Goal: Task Accomplishment & Management: Manage account settings

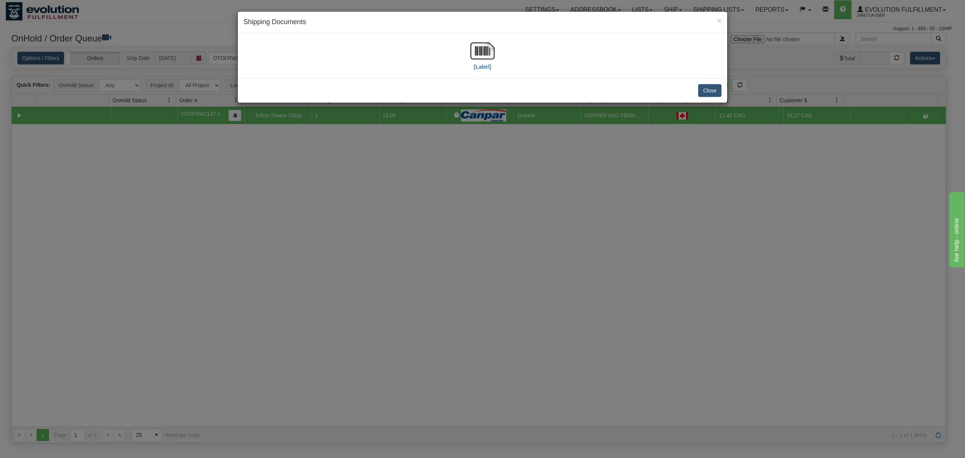
click at [717, 97] on div "Close" at bounding box center [482, 90] width 489 height 25
click at [709, 89] on button "Close" at bounding box center [709, 90] width 23 height 13
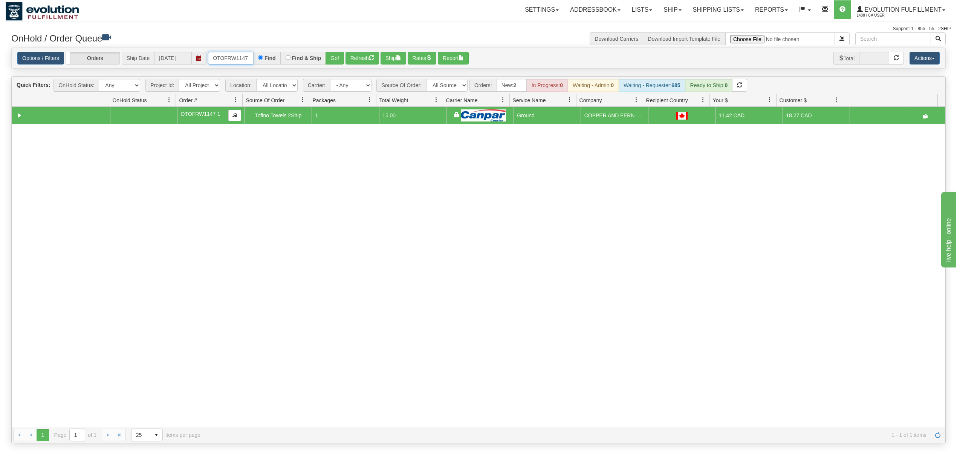
click at [242, 58] on input "OTOFRW1147-1" at bounding box center [230, 58] width 45 height 13
type input "OGF317366527"
click at [337, 60] on button "Go!" at bounding box center [335, 58] width 18 height 13
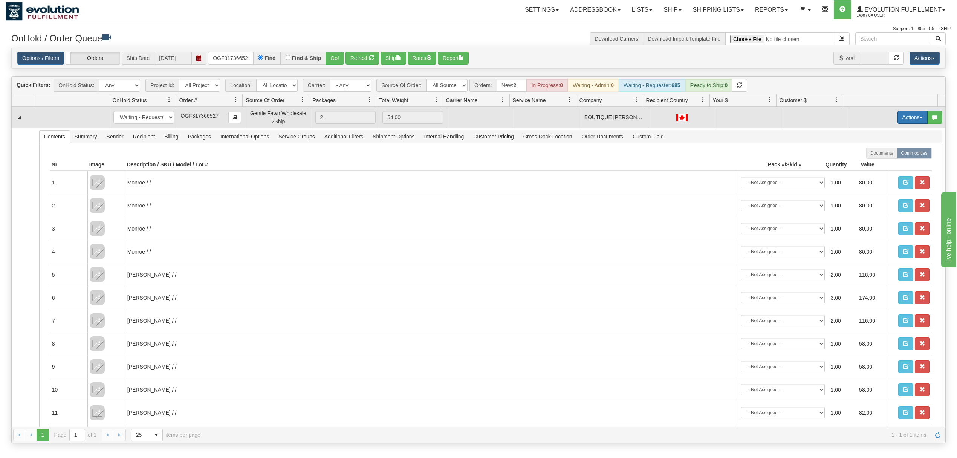
click at [898, 121] on button "Actions" at bounding box center [913, 117] width 30 height 13
click at [886, 150] on span "Rate All Services" at bounding box center [897, 151] width 45 height 6
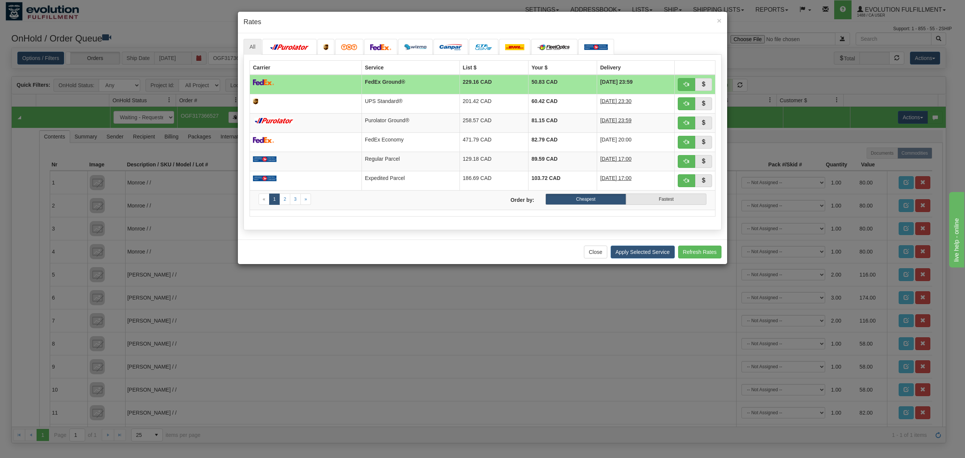
click at [716, 19] on h4 "Rates" at bounding box center [483, 22] width 478 height 10
click at [718, 17] on span "×" at bounding box center [719, 20] width 5 height 9
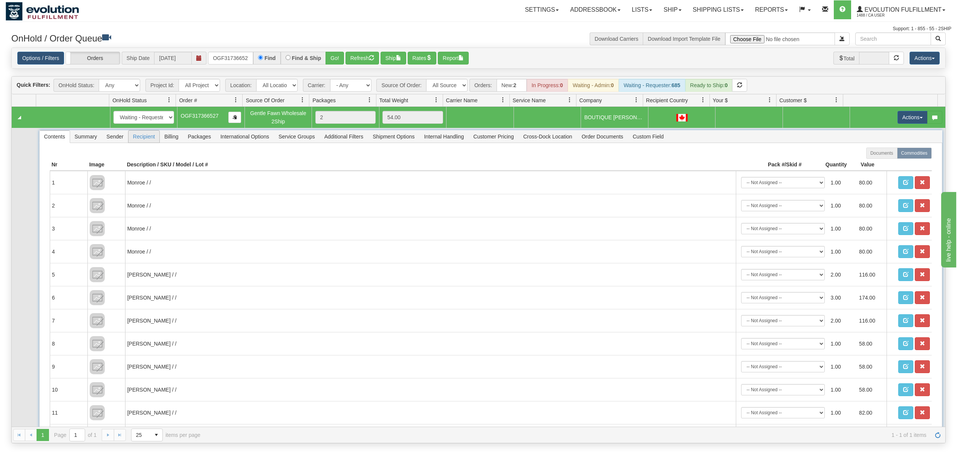
click at [152, 142] on span "Recipient" at bounding box center [144, 136] width 31 height 12
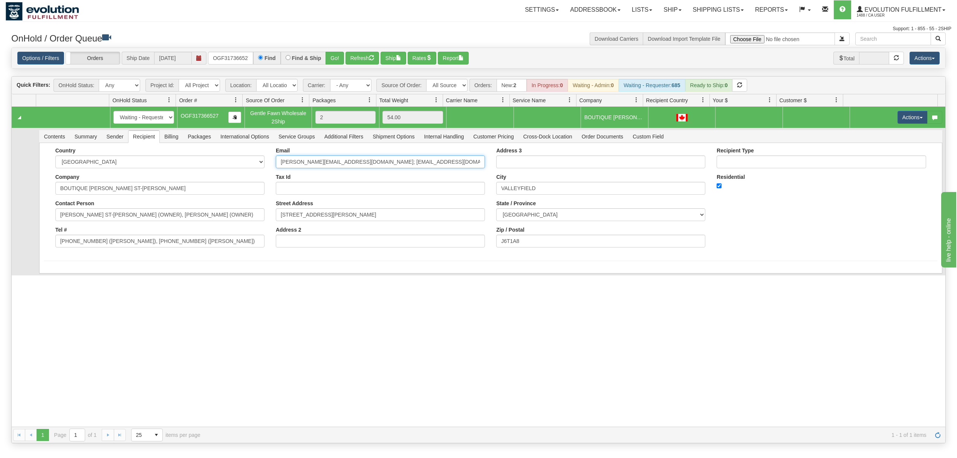
drag, startPoint x: 436, startPoint y: 163, endPoint x: 350, endPoint y: 187, distance: 90.0
click at [350, 187] on div "Email [PERSON_NAME][EMAIL_ADDRESS][DOMAIN_NAME]; [EMAIL_ADDRESS][DOMAIN_NAME] T…" at bounding box center [380, 200] width 221 height 106
click at [350, 187] on input "Tax Id" at bounding box center [380, 188] width 209 height 13
drag, startPoint x: 440, startPoint y: 159, endPoint x: 345, endPoint y: 180, distance: 97.3
click at [345, 180] on div "Email [PERSON_NAME][EMAIL_ADDRESS][DOMAIN_NAME]; [EMAIL_ADDRESS][DOMAIN_NAME] T…" at bounding box center [380, 200] width 221 height 106
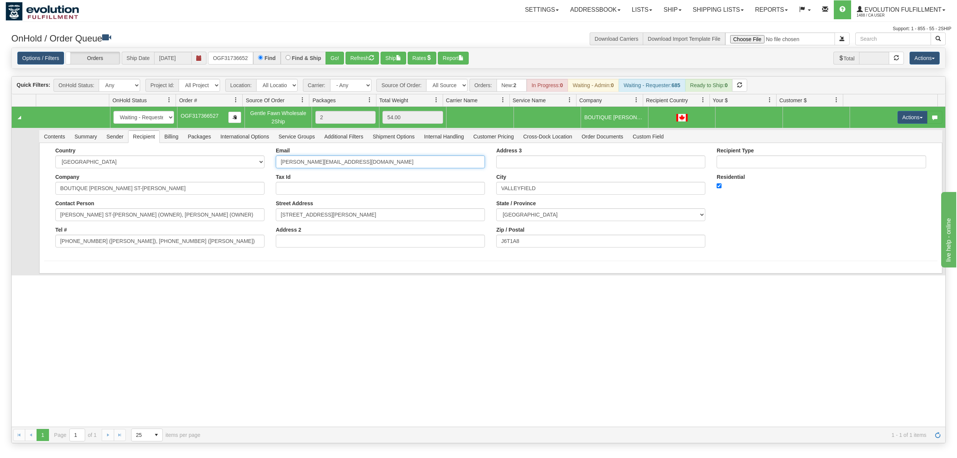
type input "[PERSON_NAME][EMAIL_ADDRESS][DOMAIN_NAME]"
drag, startPoint x: 205, startPoint y: 244, endPoint x: 92, endPoint y: 251, distance: 113.3
click at [92, 251] on div "Country [GEOGRAPHIC_DATA] [GEOGRAPHIC_DATA] [GEOGRAPHIC_DATA] [GEOGRAPHIC_DATA]…" at bounding box center [160, 200] width 221 height 106
type input "[PHONE_NUMBER]"
click at [58, 277] on button "Save" at bounding box center [55, 274] width 22 height 13
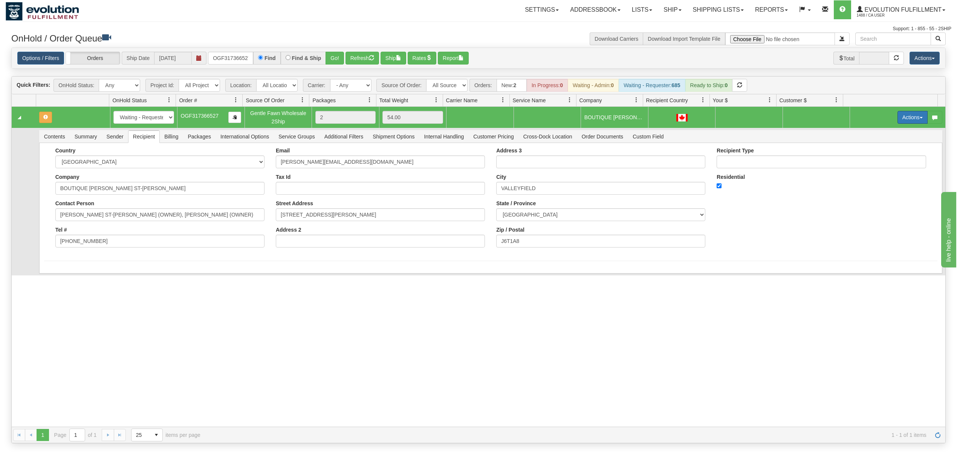
click at [898, 112] on button "Actions" at bounding box center [913, 117] width 30 height 13
click at [875, 154] on span "Rate All Services" at bounding box center [897, 151] width 45 height 6
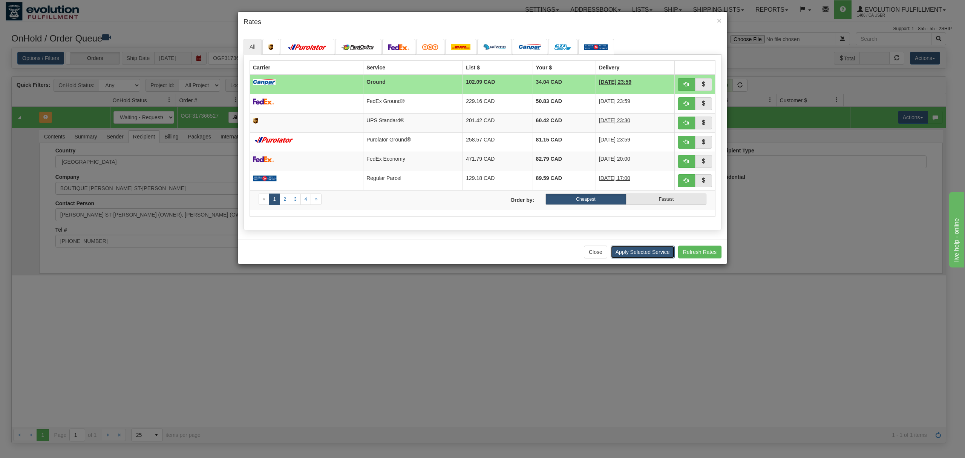
click at [634, 257] on button "Apply Selected Service" at bounding box center [643, 251] width 64 height 13
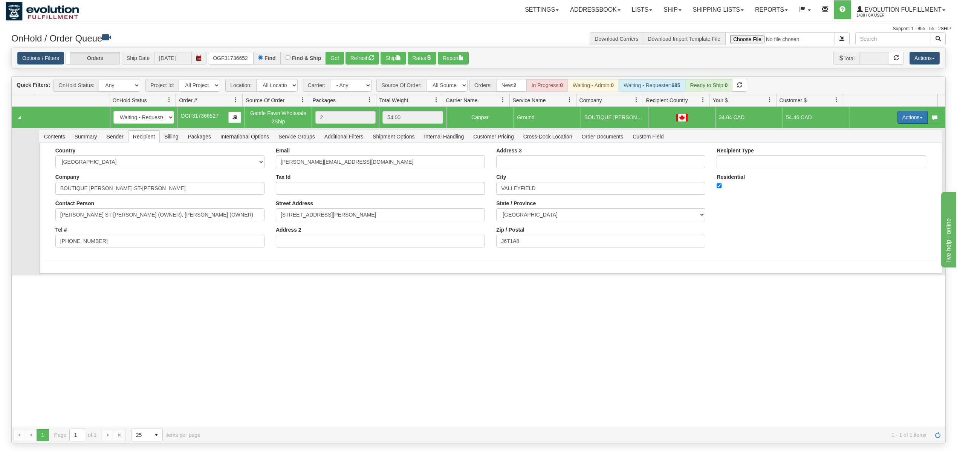
click at [898, 118] on button "Actions" at bounding box center [913, 117] width 30 height 13
click at [875, 160] on span at bounding box center [877, 160] width 5 height 5
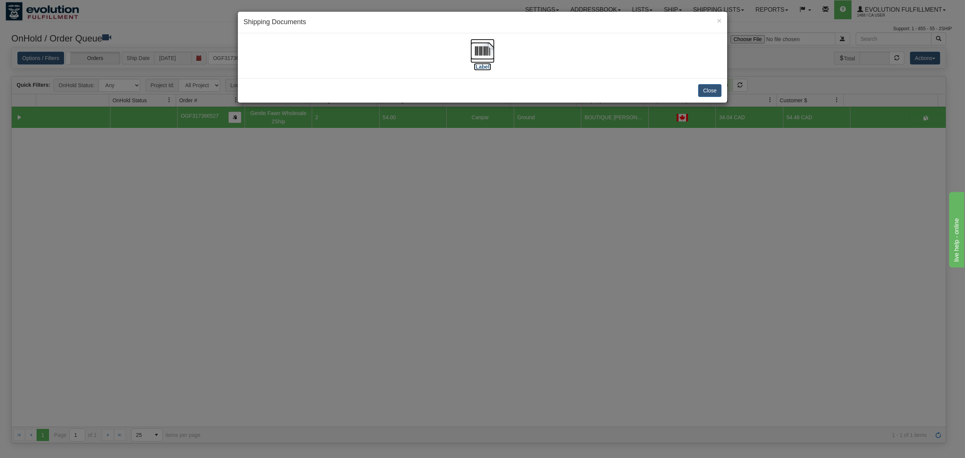
click at [488, 50] on img at bounding box center [482, 51] width 24 height 24
click at [708, 95] on button "Close" at bounding box center [709, 90] width 23 height 13
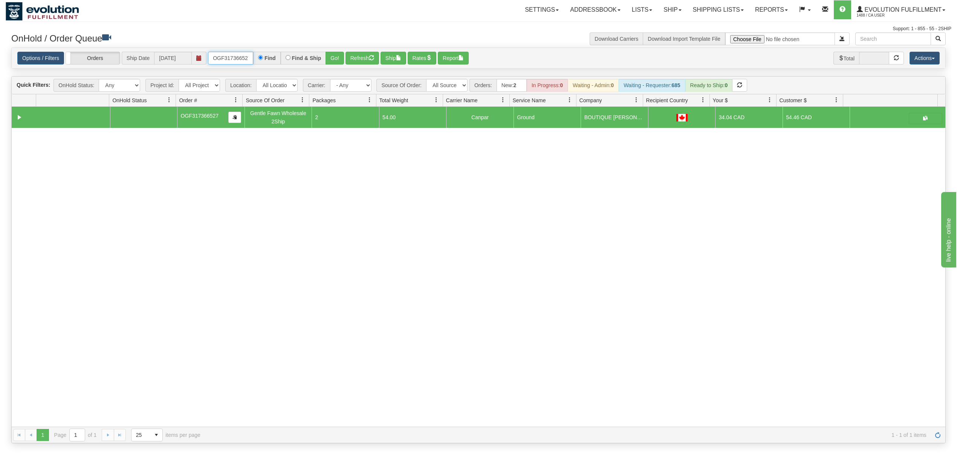
click at [219, 56] on input "OGF317366527" at bounding box center [230, 58] width 45 height 13
type input "OGF317447498"
click at [331, 62] on button "Go!" at bounding box center [335, 58] width 18 height 13
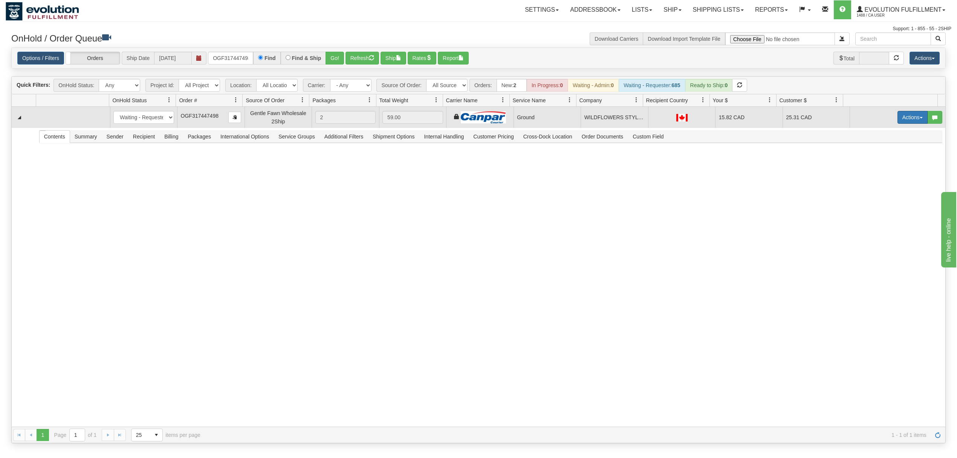
click at [908, 117] on button "Actions" at bounding box center [913, 117] width 30 height 13
click at [875, 163] on span at bounding box center [877, 160] width 5 height 5
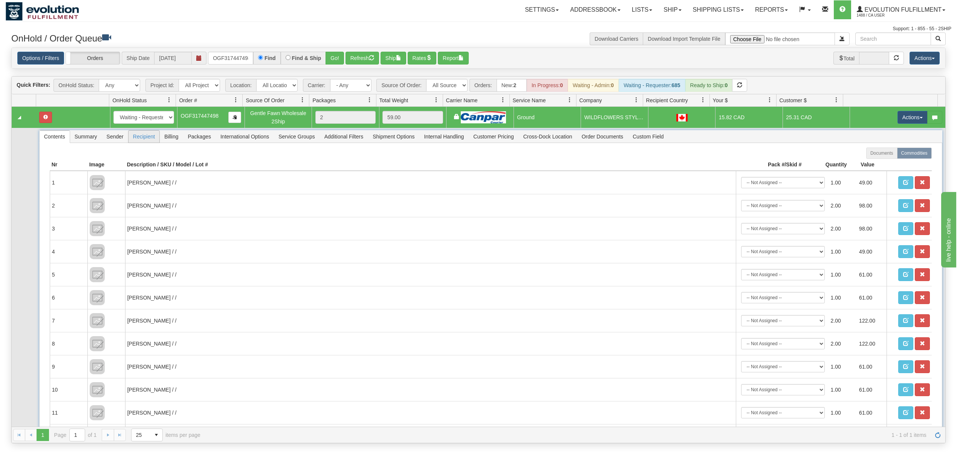
click at [141, 139] on span "Recipient" at bounding box center [144, 136] width 31 height 12
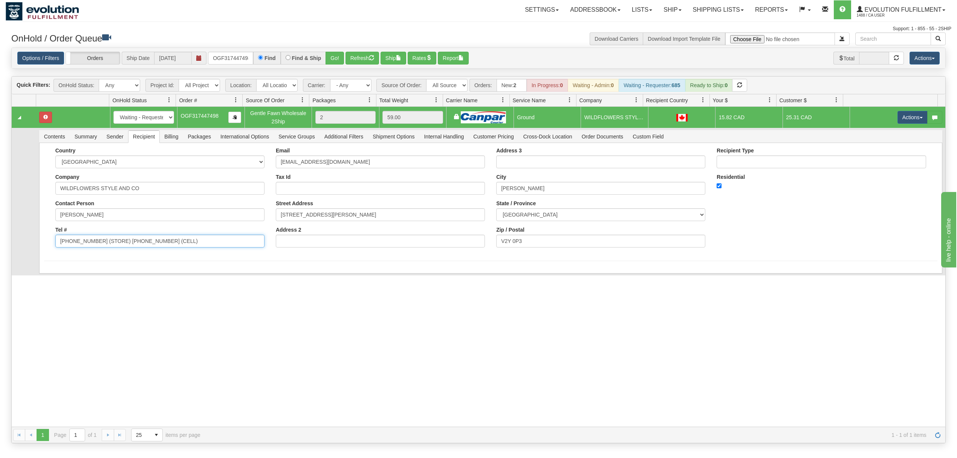
drag, startPoint x: 191, startPoint y: 246, endPoint x: 92, endPoint y: 263, distance: 100.9
click at [92, 263] on div "Country [GEOGRAPHIC_DATA] [GEOGRAPHIC_DATA] [GEOGRAPHIC_DATA] [GEOGRAPHIC_DATA]…" at bounding box center [491, 208] width 904 height 130
type input "[PHONE_NUMBER]"
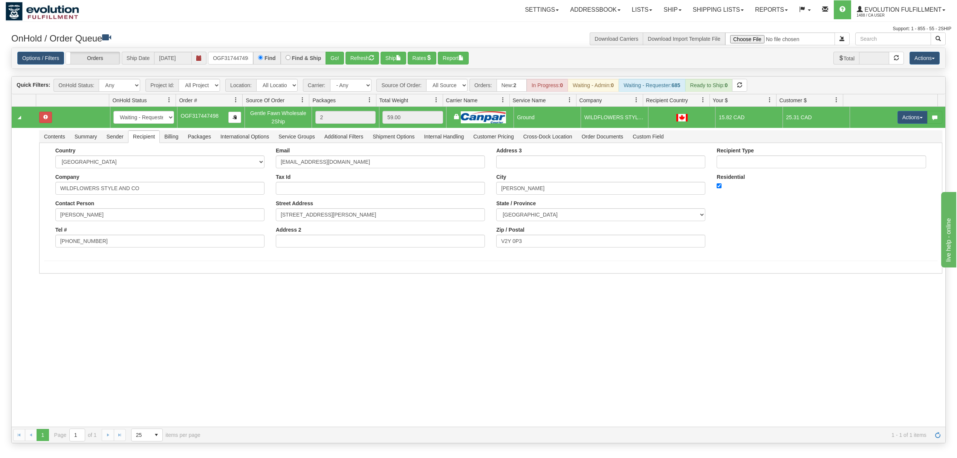
drag, startPoint x: 0, startPoint y: 328, endPoint x: 5, endPoint y: 328, distance: 4.5
click at [5, 328] on div "Toggle navigation Settings Shipping Preferences Fields Preferences New" at bounding box center [478, 229] width 957 height 458
click at [55, 277] on button "Save" at bounding box center [55, 274] width 22 height 13
click at [907, 110] on td "Actions Open Refresh Rates Rate All Services Ship Delete Edit Items" at bounding box center [898, 117] width 96 height 21
click at [902, 115] on button "Actions" at bounding box center [913, 117] width 30 height 13
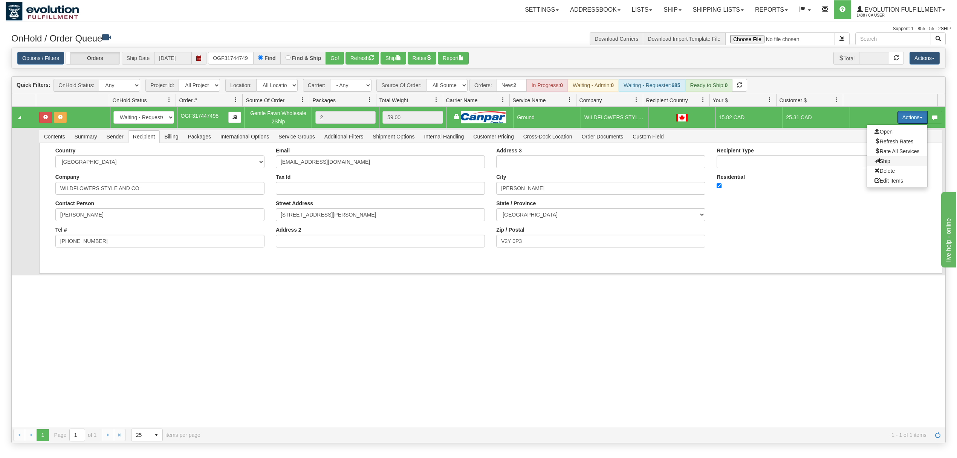
click at [875, 160] on span at bounding box center [877, 160] width 5 height 5
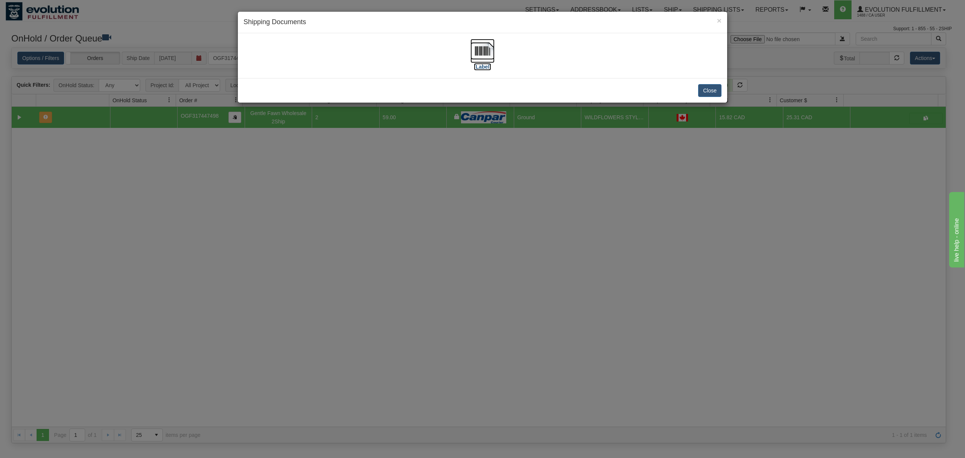
click at [474, 50] on img at bounding box center [482, 51] width 24 height 24
click at [712, 89] on button "Close" at bounding box center [709, 90] width 23 height 13
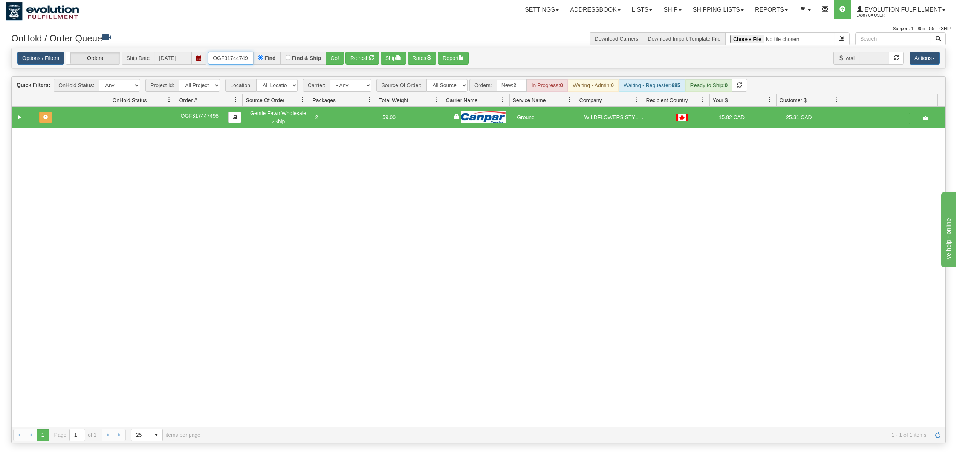
click at [230, 57] on input "OGF317447498" at bounding box center [230, 58] width 45 height 13
type input "OGF317309950"
click at [330, 57] on button "Go!" at bounding box center [335, 58] width 18 height 13
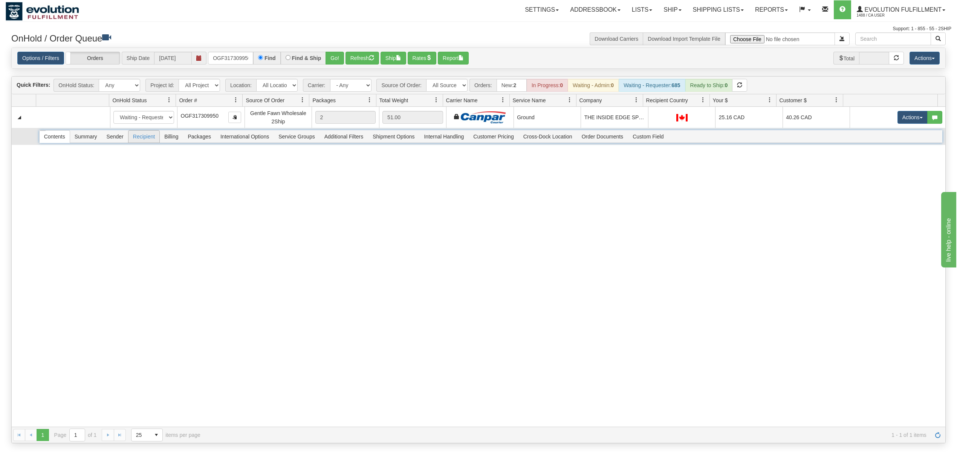
click at [145, 136] on span "Recipient" at bounding box center [144, 136] width 31 height 12
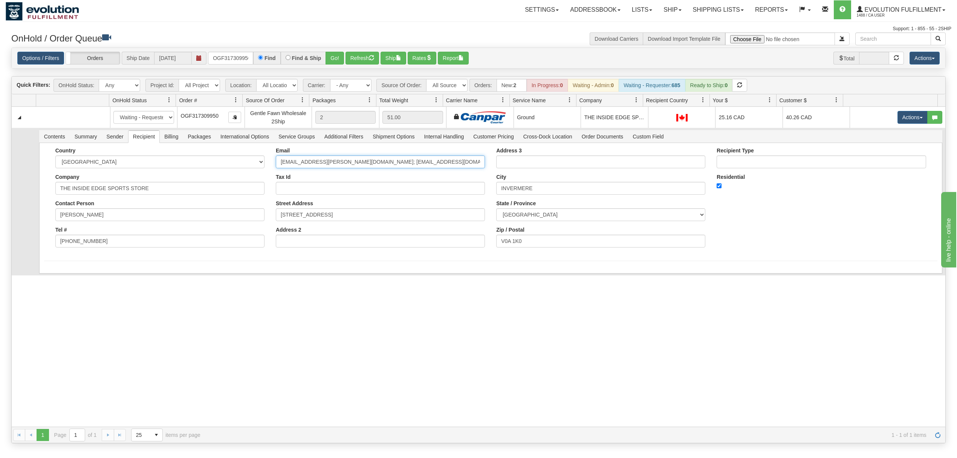
drag, startPoint x: 455, startPoint y: 157, endPoint x: 337, endPoint y: 183, distance: 120.9
click at [337, 183] on div "Email [EMAIL_ADDRESS][PERSON_NAME][DOMAIN_NAME]; [EMAIL_ADDRESS][DOMAIN_NAME] T…" at bounding box center [380, 200] width 221 height 106
type input "[EMAIL_ADDRESS][PERSON_NAME][DOMAIN_NAME]"
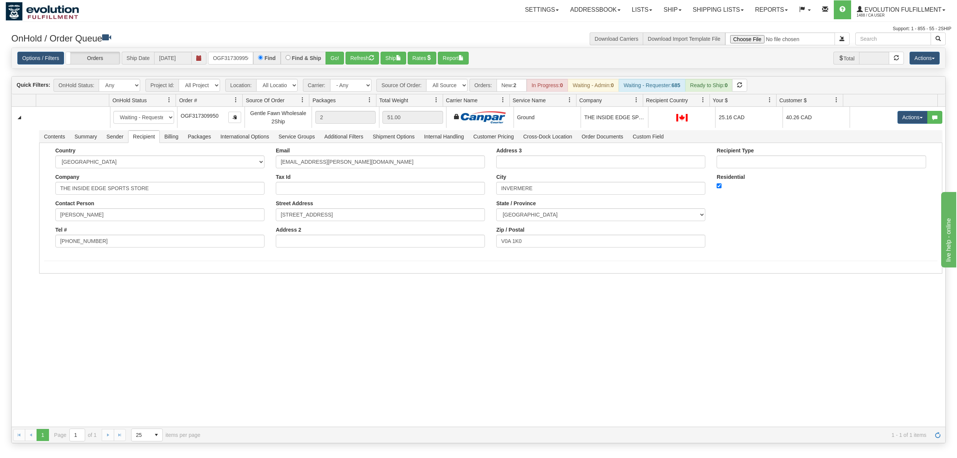
click at [89, 308] on div "31568212 EVOLUTION V3 90966885 90966888 New In Progress Waiting - Admin Waiting…" at bounding box center [479, 267] width 934 height 320
click at [60, 276] on button "Save" at bounding box center [55, 274] width 22 height 13
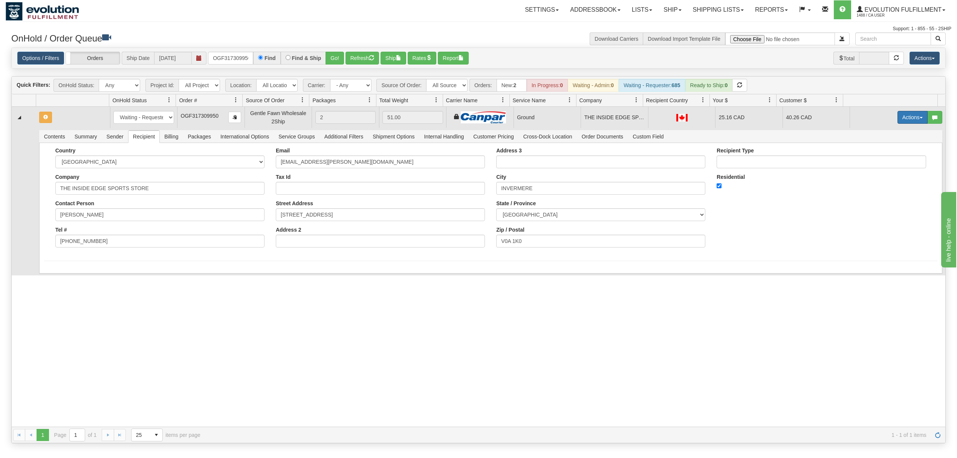
click at [898, 114] on button "Actions" at bounding box center [913, 117] width 30 height 13
click at [875, 163] on span at bounding box center [877, 160] width 5 height 5
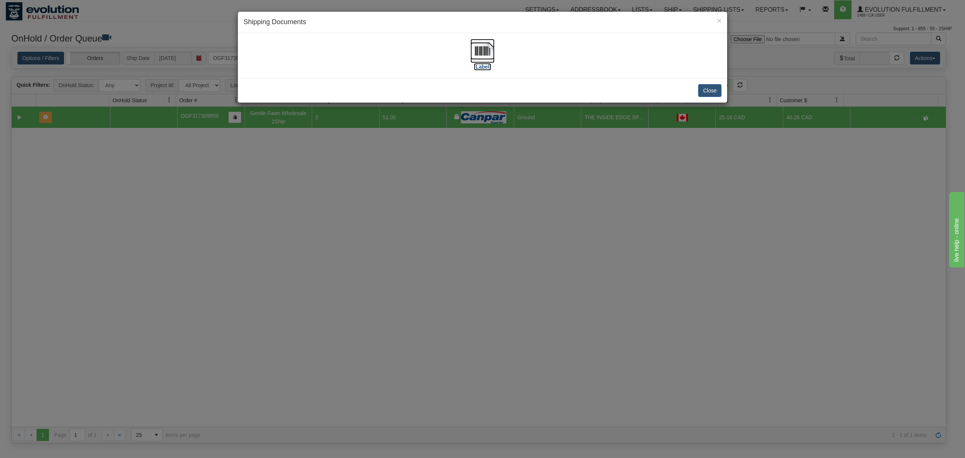
click at [478, 49] on img at bounding box center [482, 51] width 24 height 24
click at [709, 88] on button "Close" at bounding box center [709, 90] width 23 height 13
